Goal: Task Accomplishment & Management: Complete application form

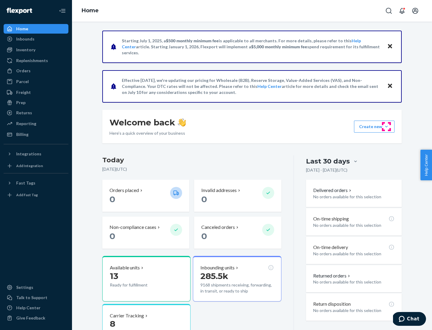
click at [386, 126] on button "Create new Create new inbound Create new order Create new product" at bounding box center [374, 126] width 40 height 12
click at [36, 39] on div "Inbounds" at bounding box center [36, 39] width 64 height 8
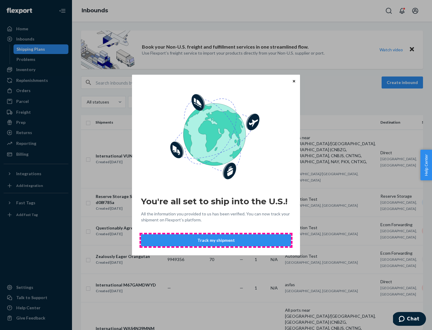
click at [216, 240] on button "Track my shipment" at bounding box center [216, 240] width 150 height 12
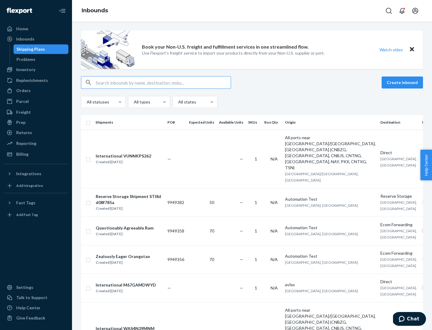
click at [403, 82] on button "Create inbound" at bounding box center [401, 82] width 41 height 12
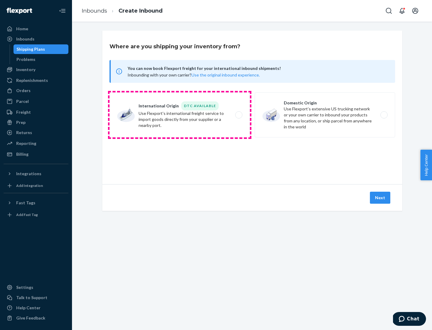
click at [180, 115] on label "International Origin DTC Available Use Flexport's international freight service…" at bounding box center [179, 114] width 140 height 45
click at [238, 115] on input "International Origin DTC Available Use Flexport's international freight service…" at bounding box center [240, 115] width 4 height 4
radio input "true"
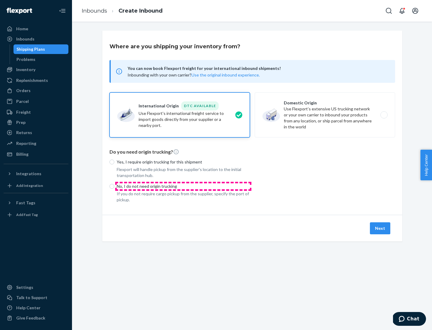
click at [183, 186] on p "No, I do not need origin trucking" at bounding box center [183, 186] width 133 height 6
click at [114, 186] on input "No, I do not need origin trucking" at bounding box center [111, 186] width 5 height 5
radio input "true"
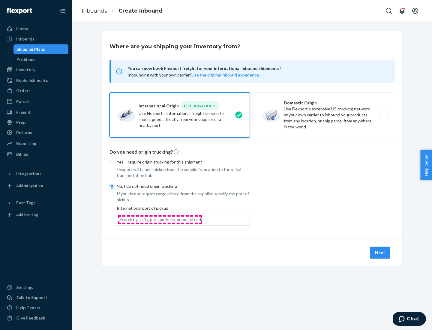
click at [160, 219] on div "Search by a city, port, address, or postal code" at bounding box center [161, 219] width 84 height 6
click at [120, 219] on input "Search by a city, port, address, or postal code" at bounding box center [119, 219] width 1 height 6
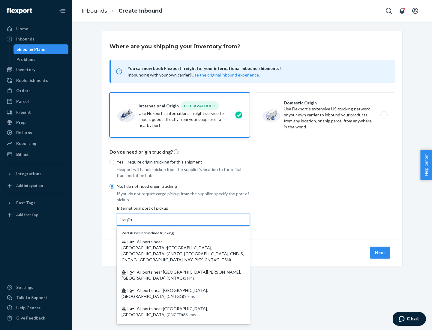
click at [177, 241] on span "| All ports near [GEOGRAPHIC_DATA]/[GEOGRAPHIC_DATA], [GEOGRAPHIC_DATA] (CNBZG,…" at bounding box center [182, 250] width 122 height 23
click at [132, 222] on input "Tianjin" at bounding box center [125, 219] width 13 height 6
type input "All ports near [GEOGRAPHIC_DATA]/[GEOGRAPHIC_DATA], [GEOGRAPHIC_DATA] (CNBZG, […"
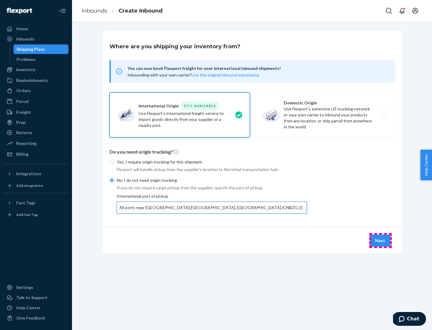
click at [380, 240] on button "Next" at bounding box center [380, 240] width 20 height 12
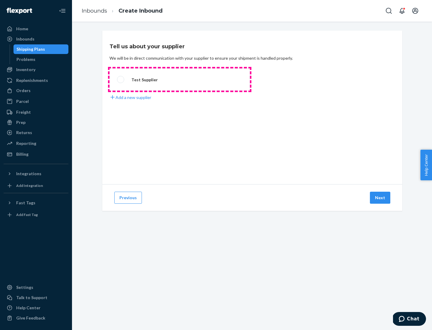
click at [180, 79] on label "Test Supplier" at bounding box center [179, 79] width 140 height 22
click at [121, 79] on input "Test Supplier" at bounding box center [119, 80] width 4 height 4
radio input "true"
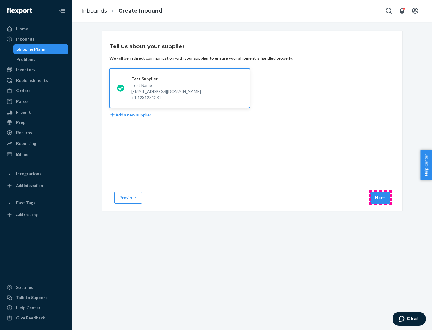
click at [380, 198] on button "Next" at bounding box center [380, 198] width 20 height 12
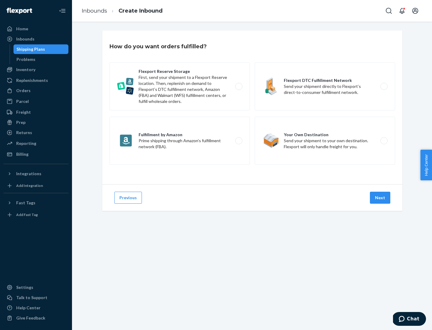
click at [252, 107] on div "Flexport Reserve Storage First, send your shipment to a Flexport Reserve locati…" at bounding box center [251, 114] width 285 height 104
click at [325, 86] on label "Flexport DTC Fulfillment Network Send your shipment directly to Flexport’s dire…" at bounding box center [324, 86] width 140 height 48
click at [383, 86] on input "Flexport DTC Fulfillment Network Send your shipment directly to Flexport’s dire…" at bounding box center [385, 87] width 4 height 4
radio input "true"
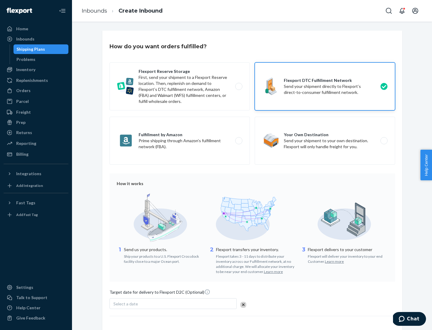
scroll to position [44, 0]
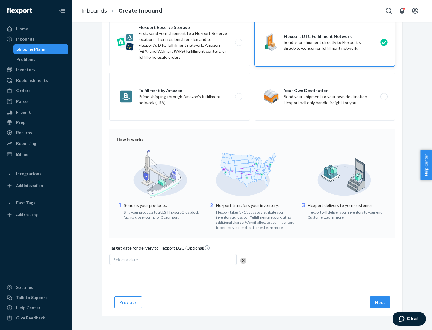
click at [380, 302] on button "Next" at bounding box center [380, 302] width 20 height 12
